Goal: Task Accomplishment & Management: Manage account settings

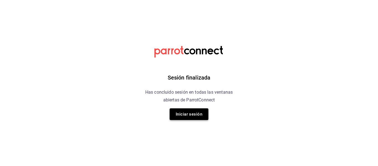
click at [198, 114] on button "Iniciar sesión" at bounding box center [189, 114] width 39 height 12
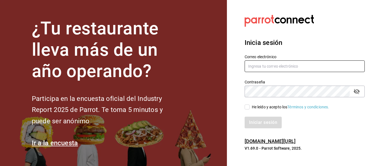
type input "multiuser@dairy.com"
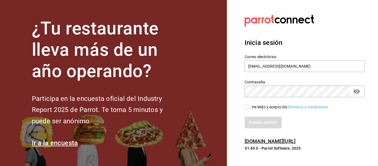
click at [280, 107] on div "He leído y acepto los Términos y condiciones." at bounding box center [291, 107] width 78 height 6
click at [250, 107] on input "He leído y acepto los Términos y condiciones." at bounding box center [247, 106] width 5 height 5
checkbox input "true"
click at [268, 118] on button "Iniciar sesión" at bounding box center [264, 123] width 38 height 12
